Goal: Check status: Check status

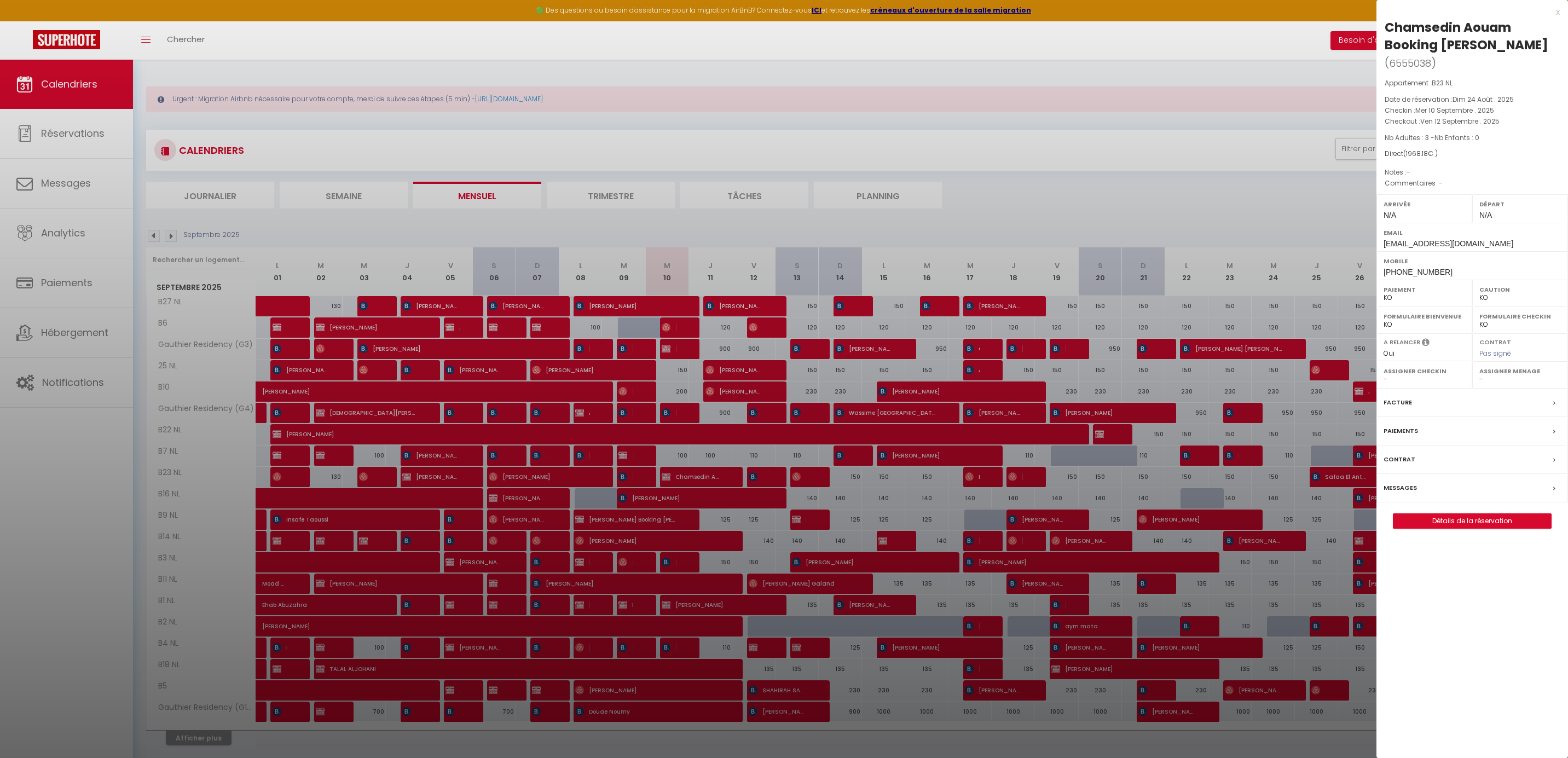
select select "KO"
select select "0"
click at [1556, 14] on div "x" at bounding box center [1468, 12] width 183 height 13
